Goal: Information Seeking & Learning: Learn about a topic

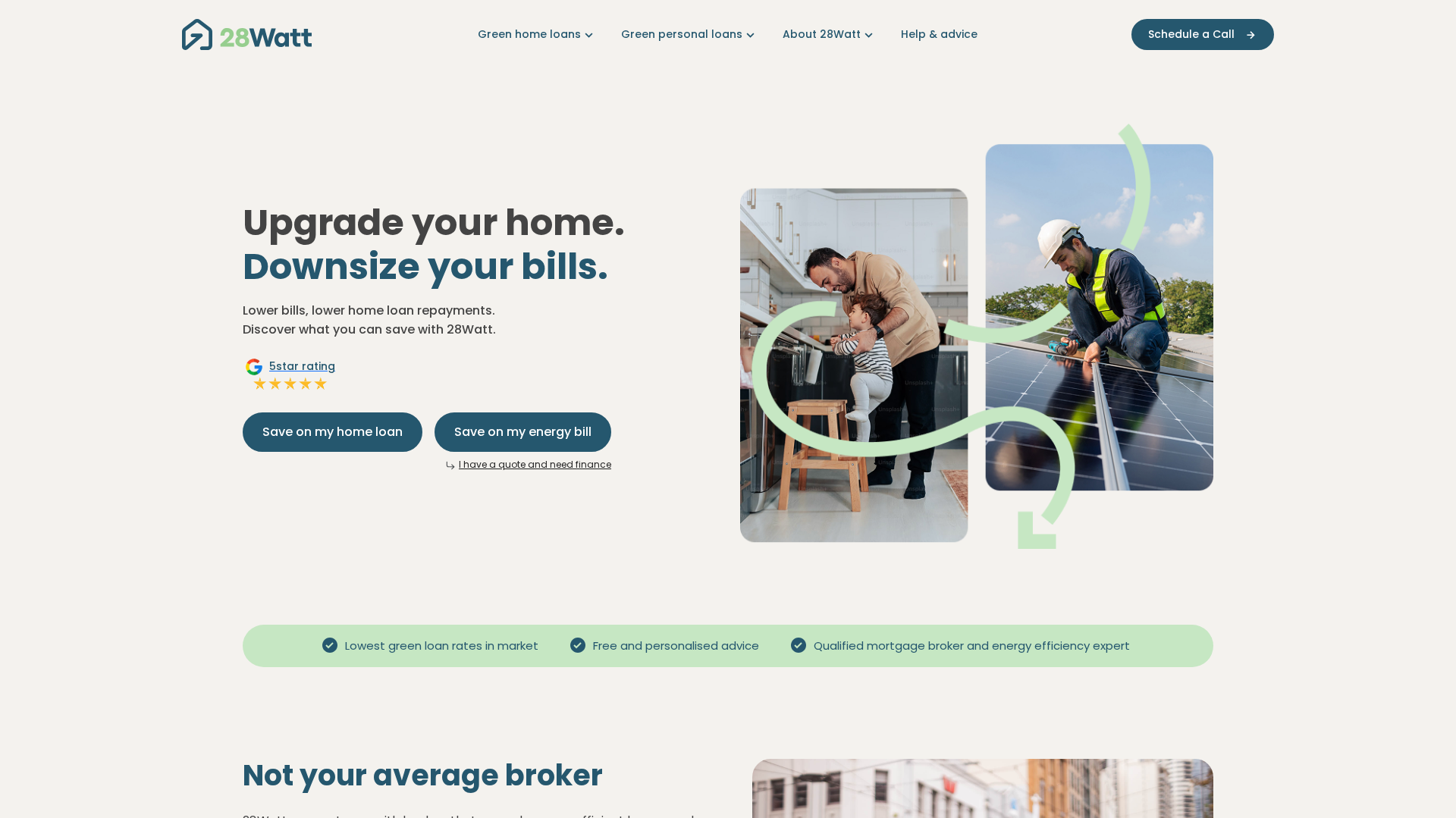
scroll to position [5, 0]
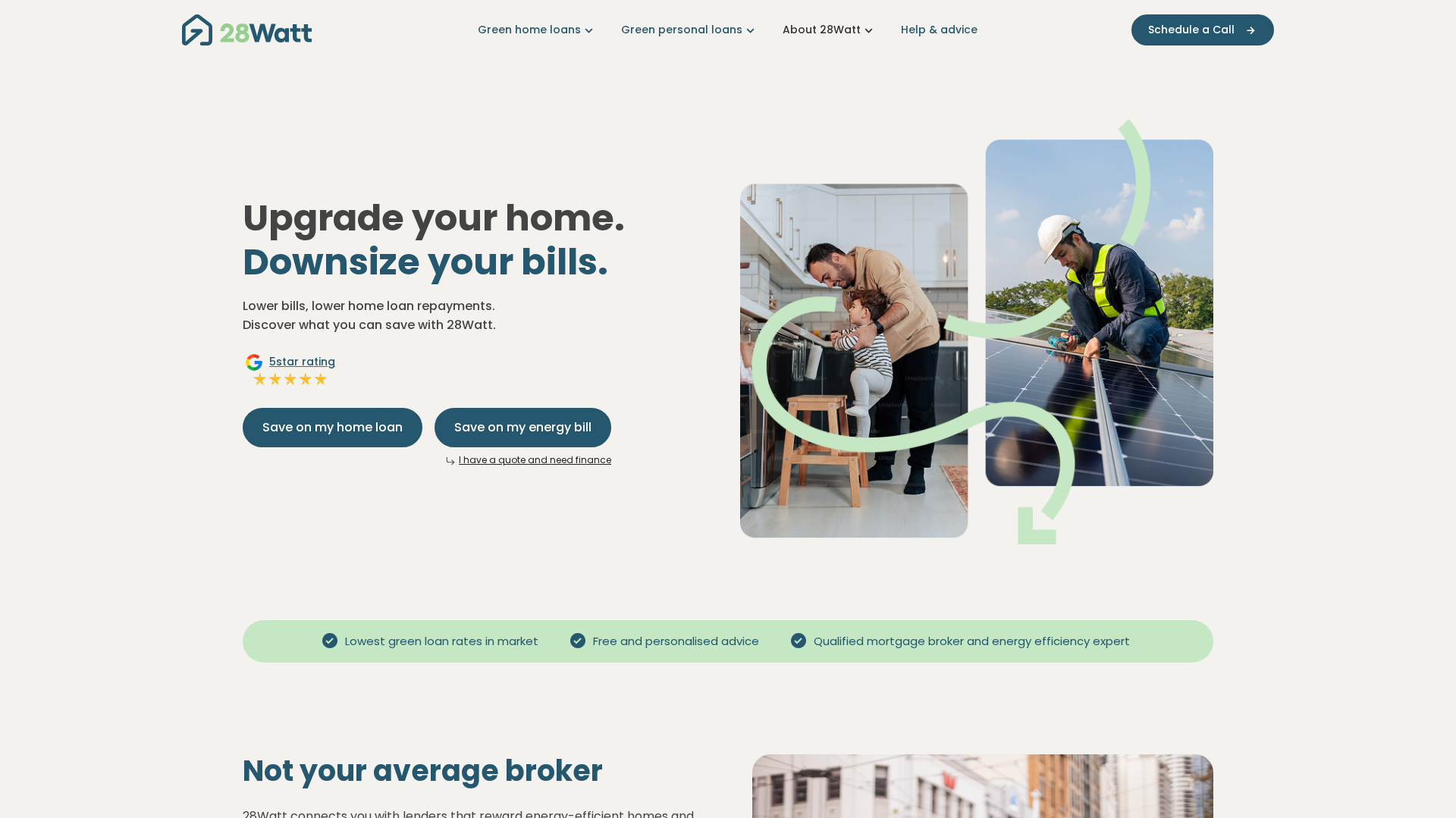
click at [837, 31] on link "About 28Watt" at bounding box center [829, 30] width 94 height 16
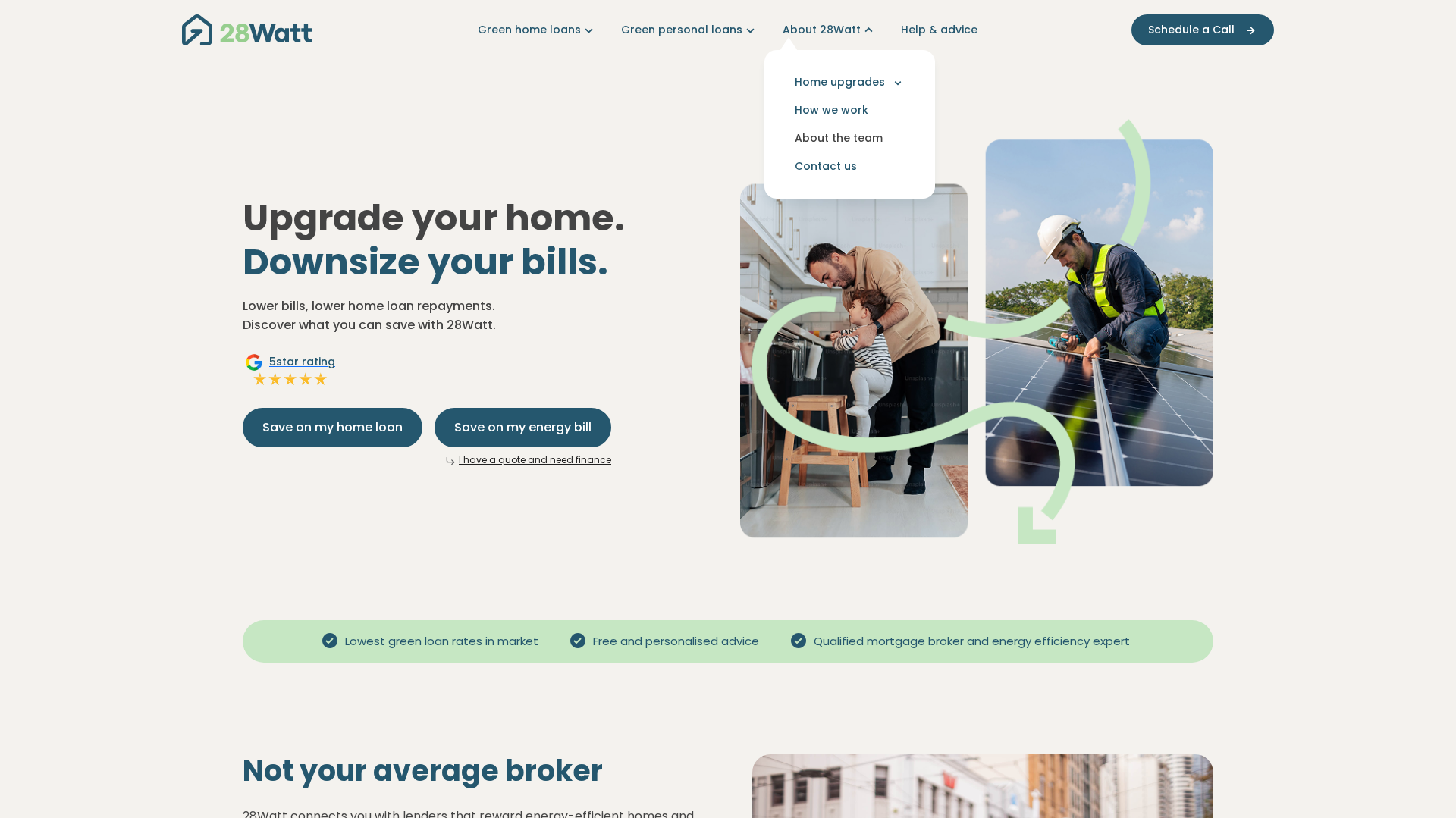
click at [852, 134] on link "About the team" at bounding box center [849, 139] width 146 height 28
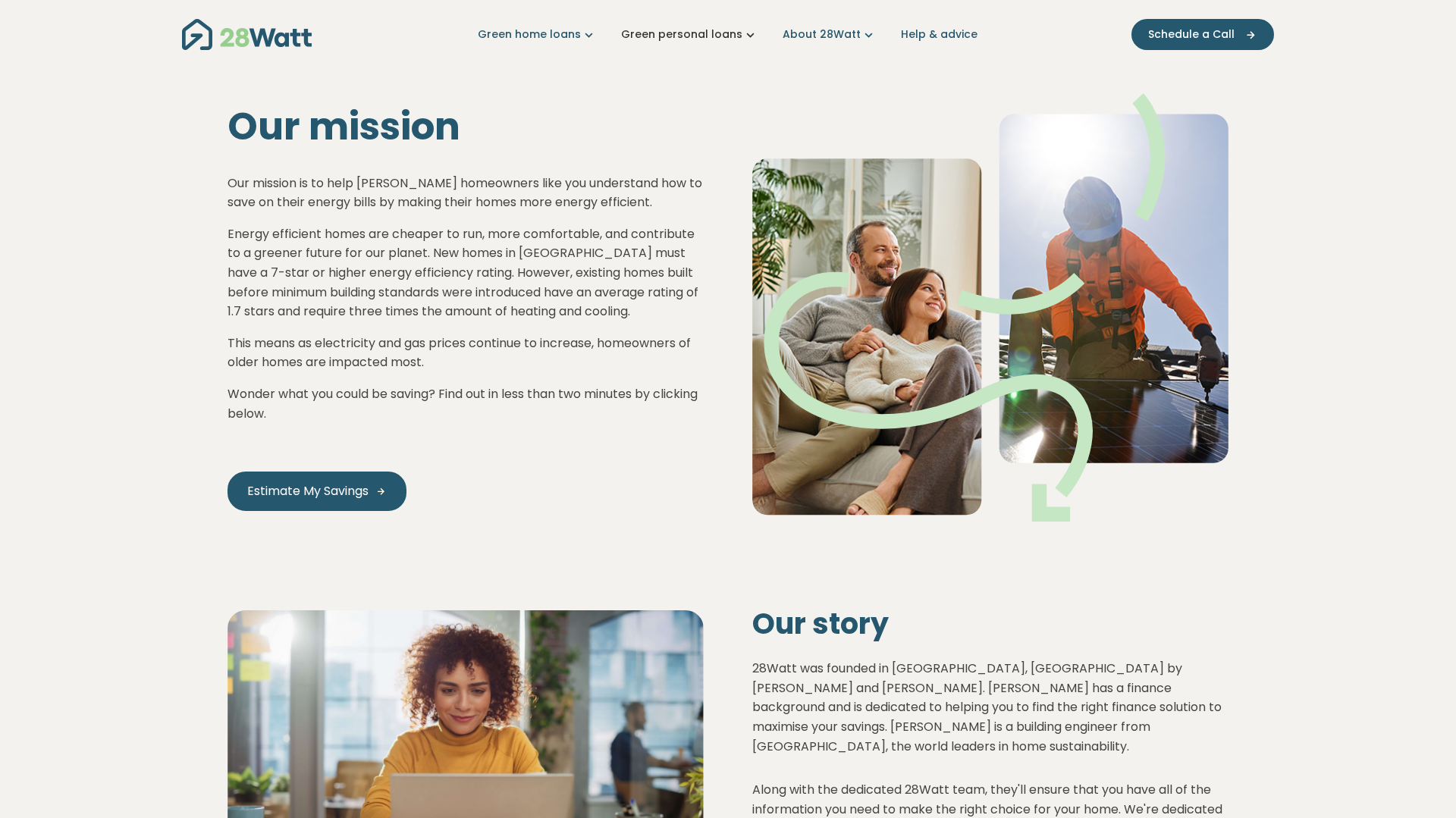
click at [750, 36] on icon "Main navigation" at bounding box center [750, 35] width 16 height 16
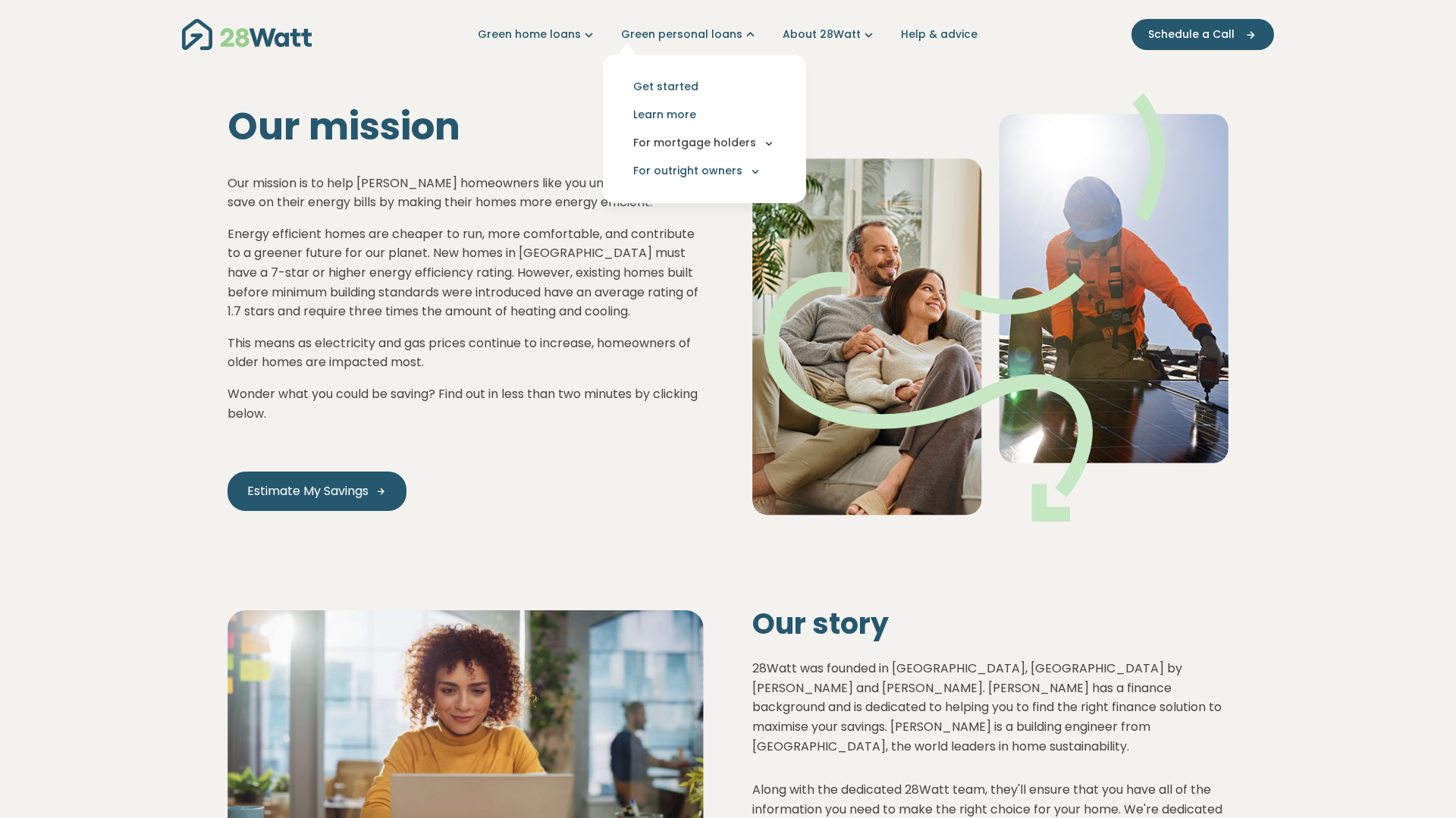
click at [697, 146] on button "For mortgage holders" at bounding box center [704, 143] width 179 height 28
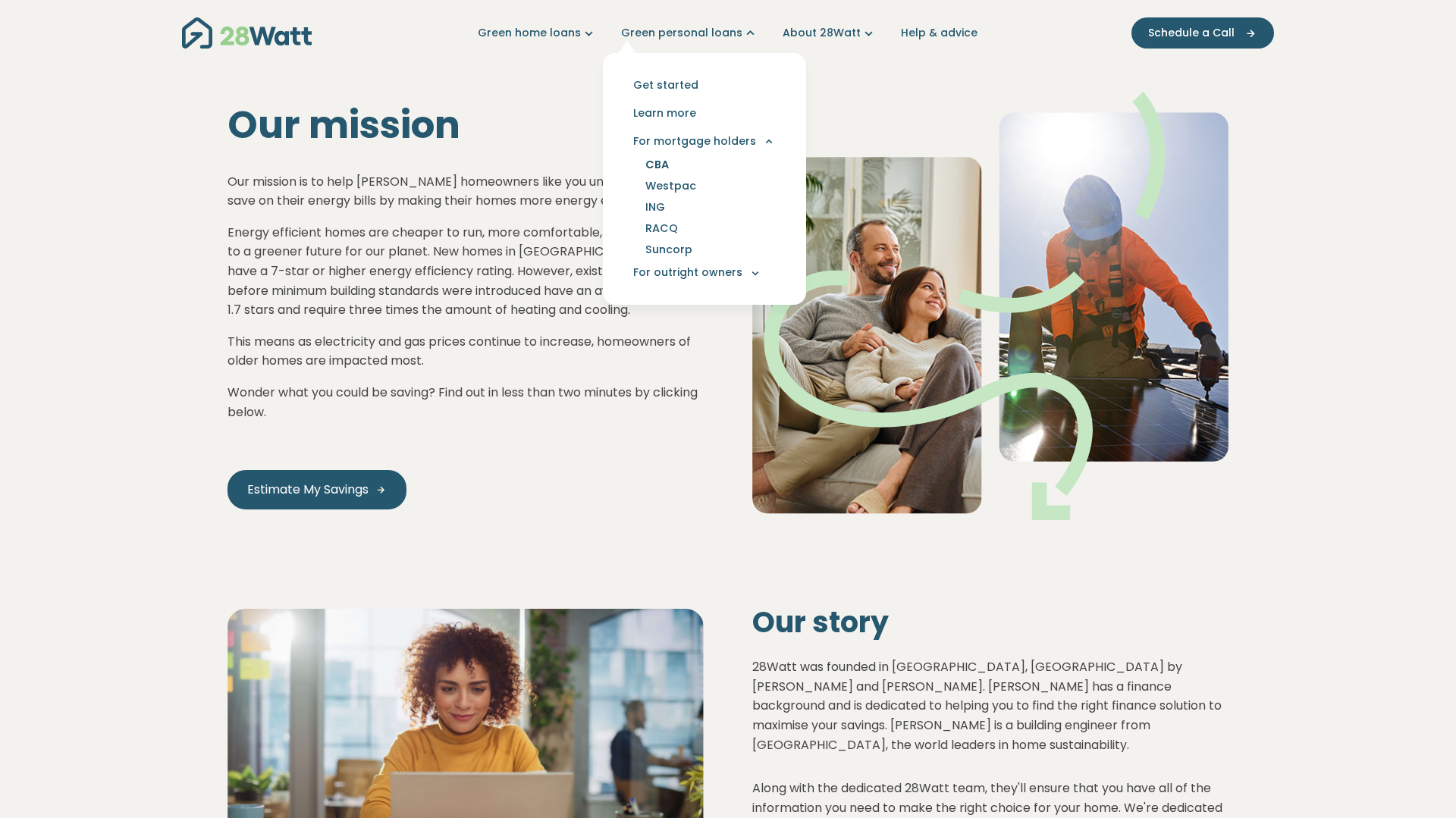
click at [663, 169] on link "CBA" at bounding box center [657, 165] width 60 height 21
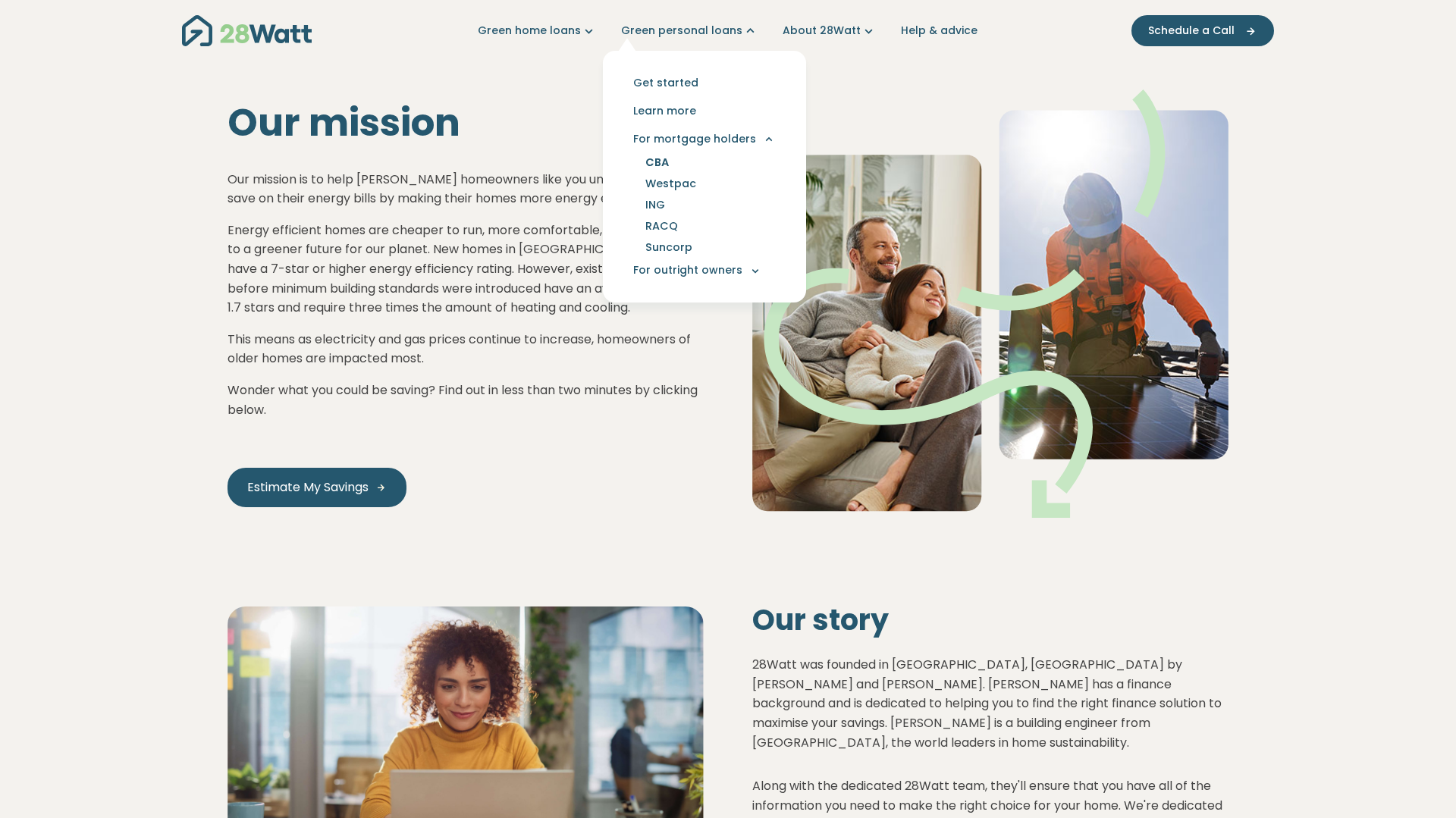
scroll to position [5, 0]
